Goal: Transaction & Acquisition: Purchase product/service

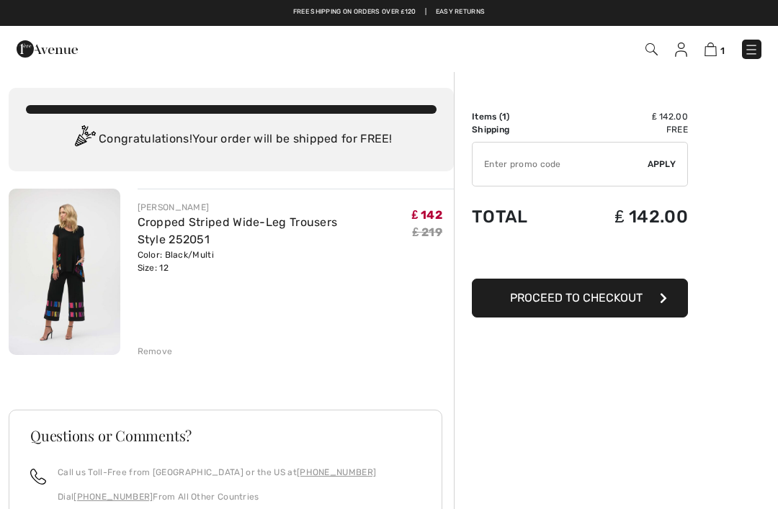
click at [501, 168] on input "TEXT" at bounding box center [560, 164] width 175 height 43
type input "NEW15"
click at [669, 166] on span "Apply" at bounding box center [662, 164] width 29 height 13
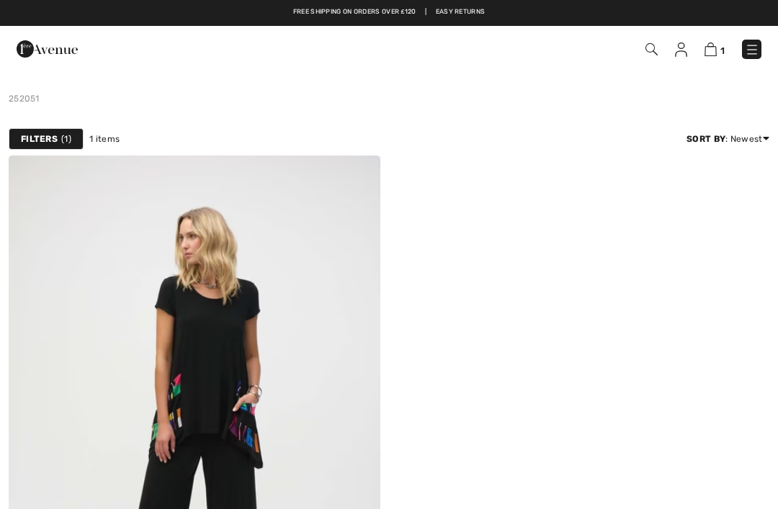
checkbox input "true"
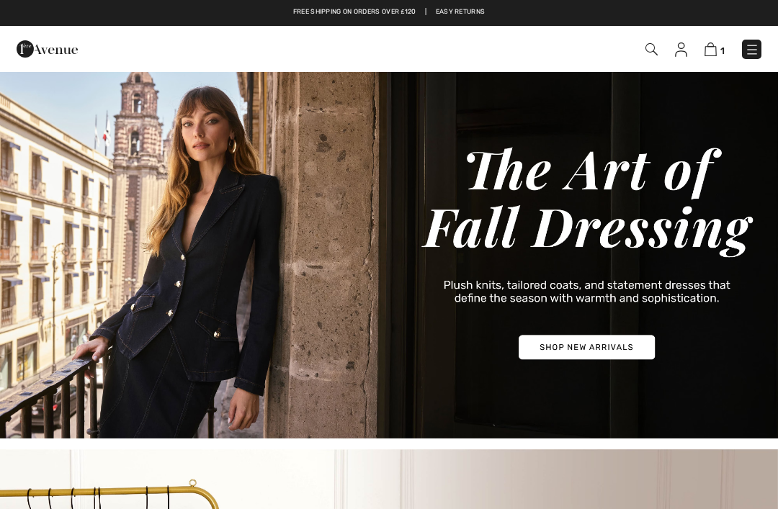
scroll to position [5, 0]
